Goal: Task Accomplishment & Management: Manage account settings

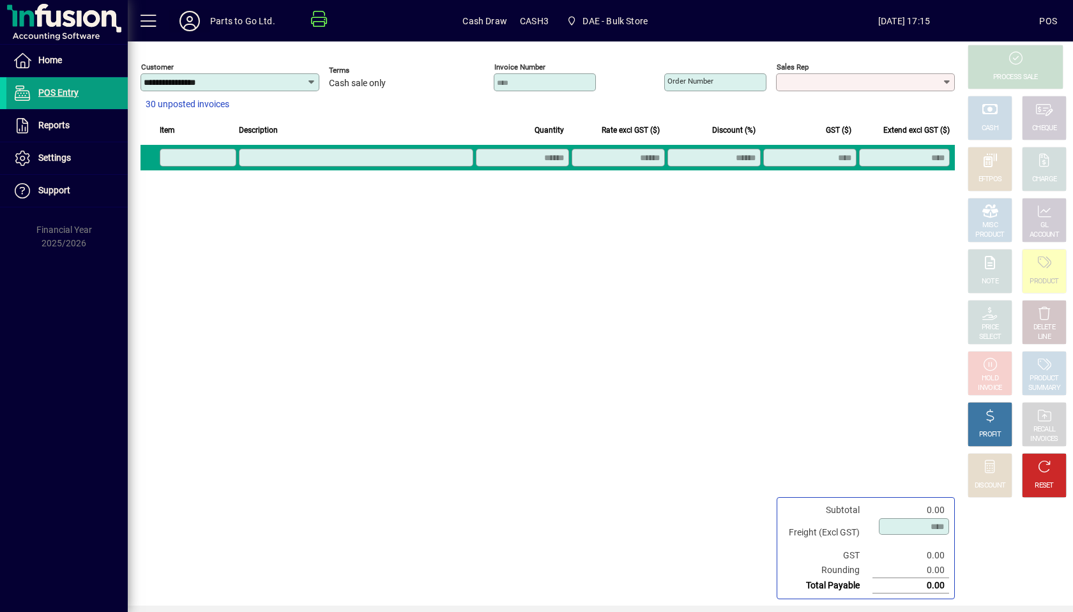
click at [189, 19] on icon at bounding box center [190, 21] width 26 height 20
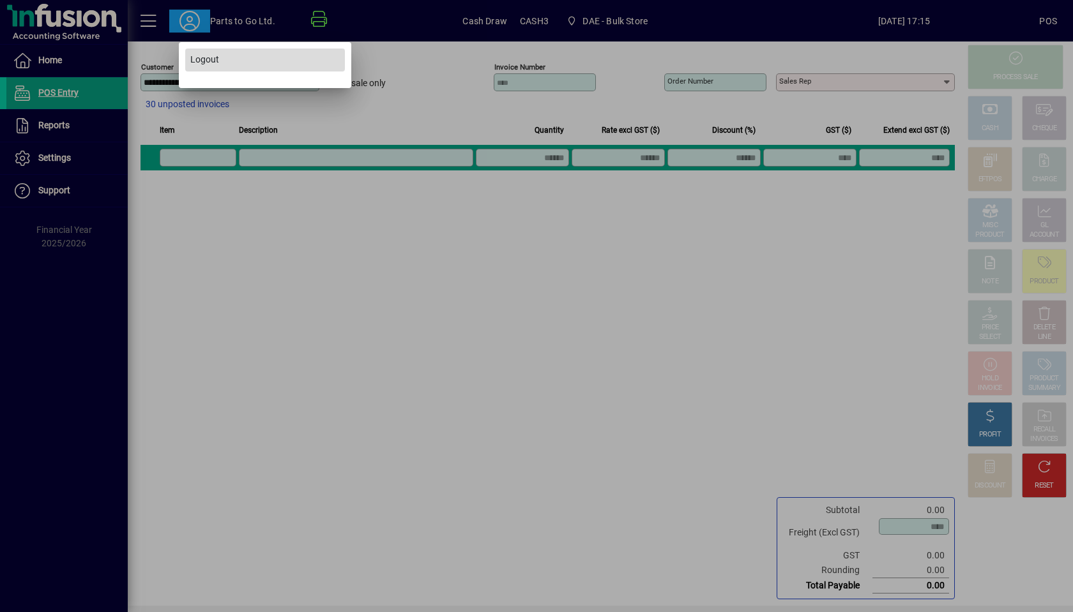
click at [200, 61] on span "Logout" at bounding box center [204, 59] width 29 height 13
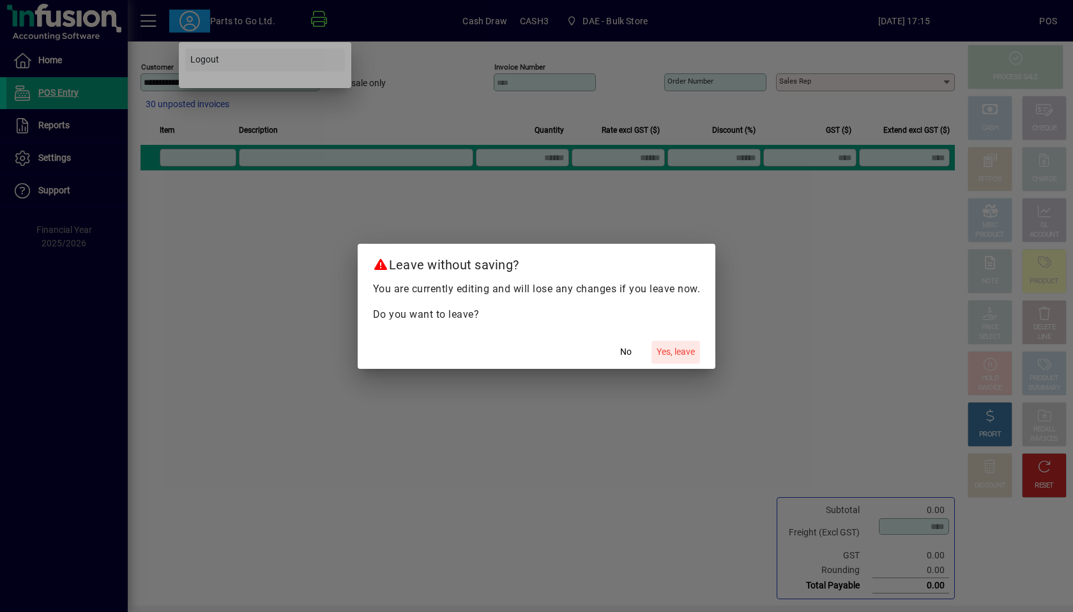
click at [651, 341] on button "Yes, leave" at bounding box center [675, 352] width 49 height 23
